Goal: Obtain resource: Download file/media

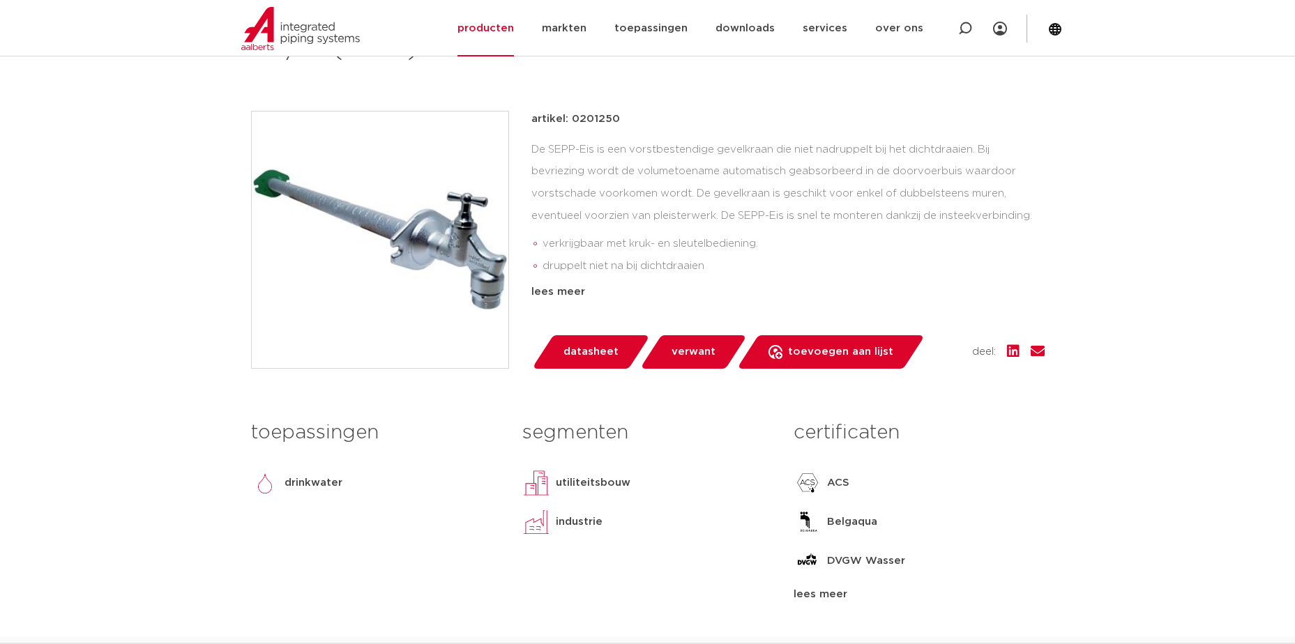
scroll to position [279, 0]
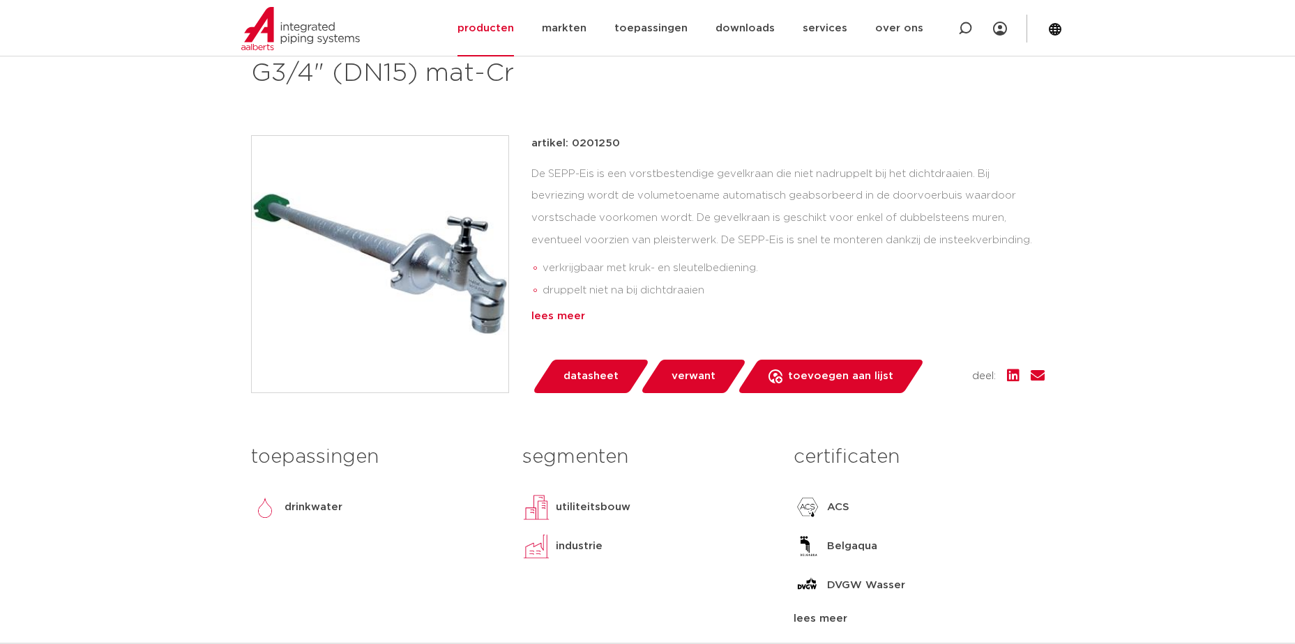
click at [585, 311] on div "lees meer" at bounding box center [787, 316] width 513 height 17
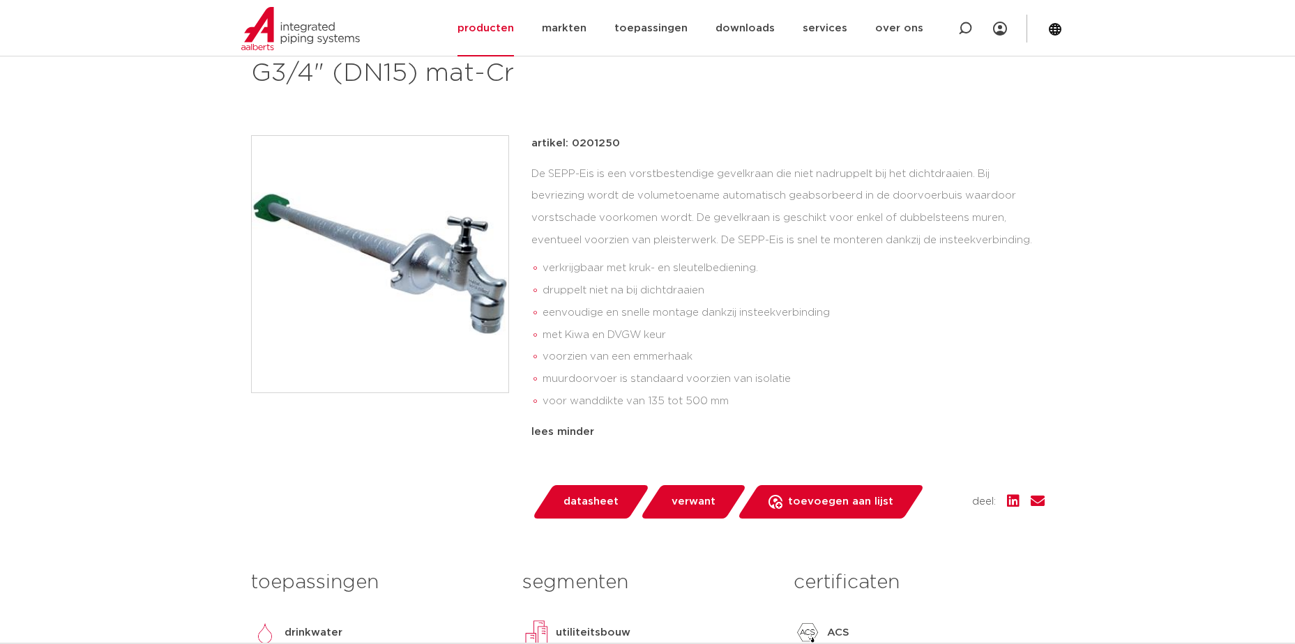
drag, startPoint x: 617, startPoint y: 142, endPoint x: 569, endPoint y: 142, distance: 48.1
click at [569, 142] on div "artikel: 0201250" at bounding box center [787, 143] width 513 height 17
drag, startPoint x: 568, startPoint y: 142, endPoint x: 670, endPoint y: 121, distance: 103.8
click at [688, 117] on div "kranen groep: 8041 Seppelfricke SEPP-Eis vorstbestendige gevelkraan krukbedieni…" at bounding box center [648, 377] width 816 height 819
drag, startPoint x: 617, startPoint y: 146, endPoint x: 572, endPoint y: 146, distance: 45.3
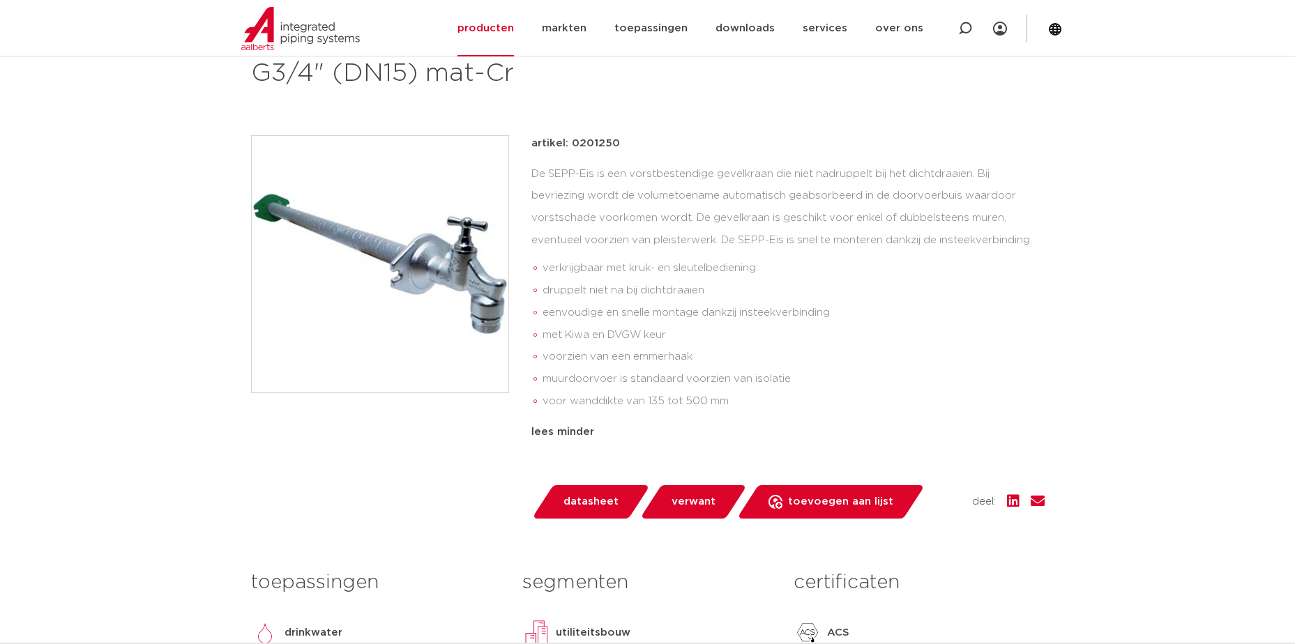
click at [572, 146] on div "artikel: 0201250" at bounding box center [787, 143] width 513 height 17
copy p "0201250"
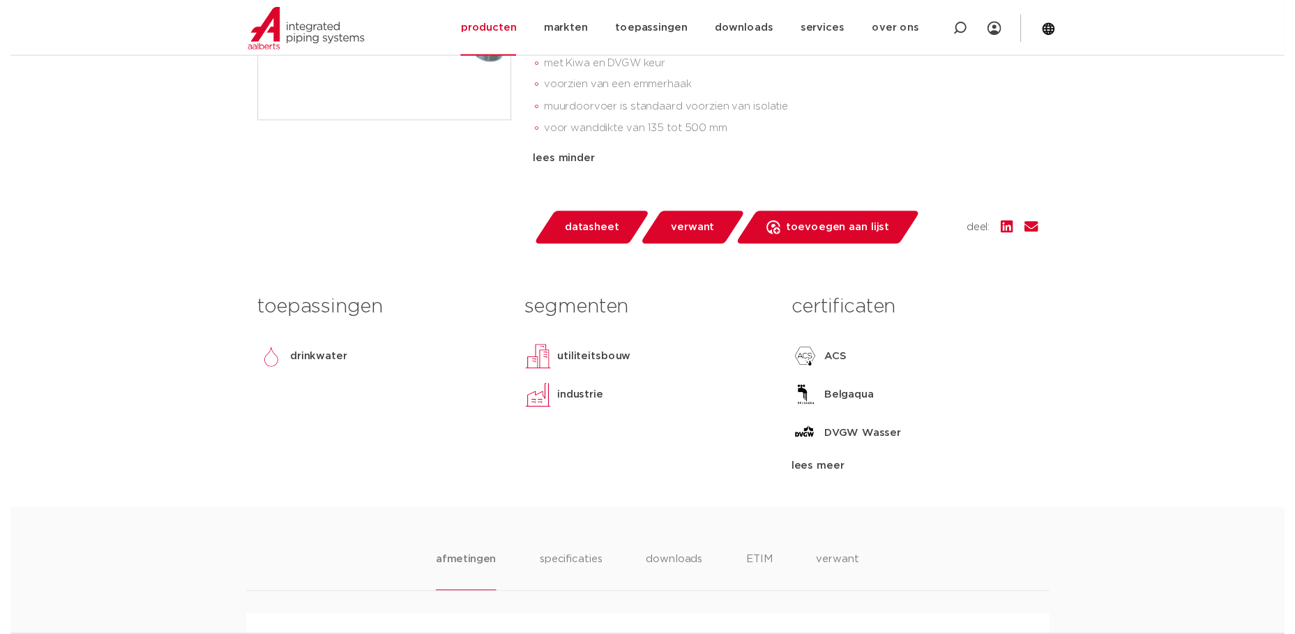
scroll to position [558, 0]
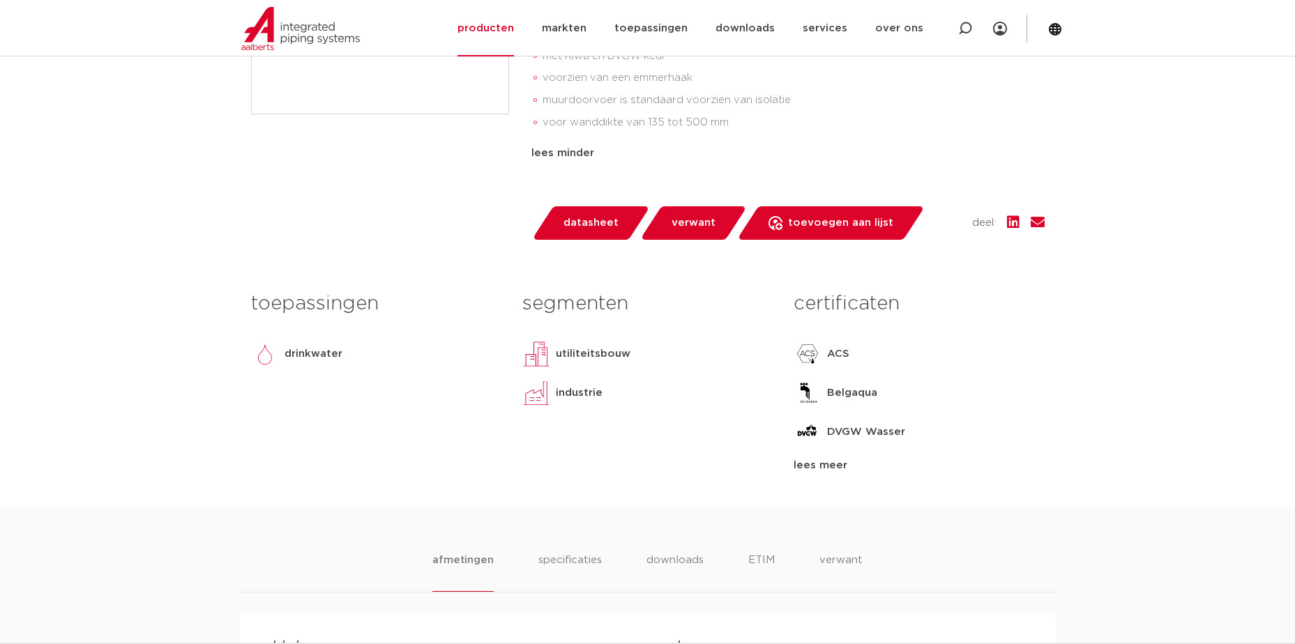
click at [566, 228] on span "datasheet" at bounding box center [590, 223] width 55 height 22
